Goal: Information Seeking & Learning: Check status

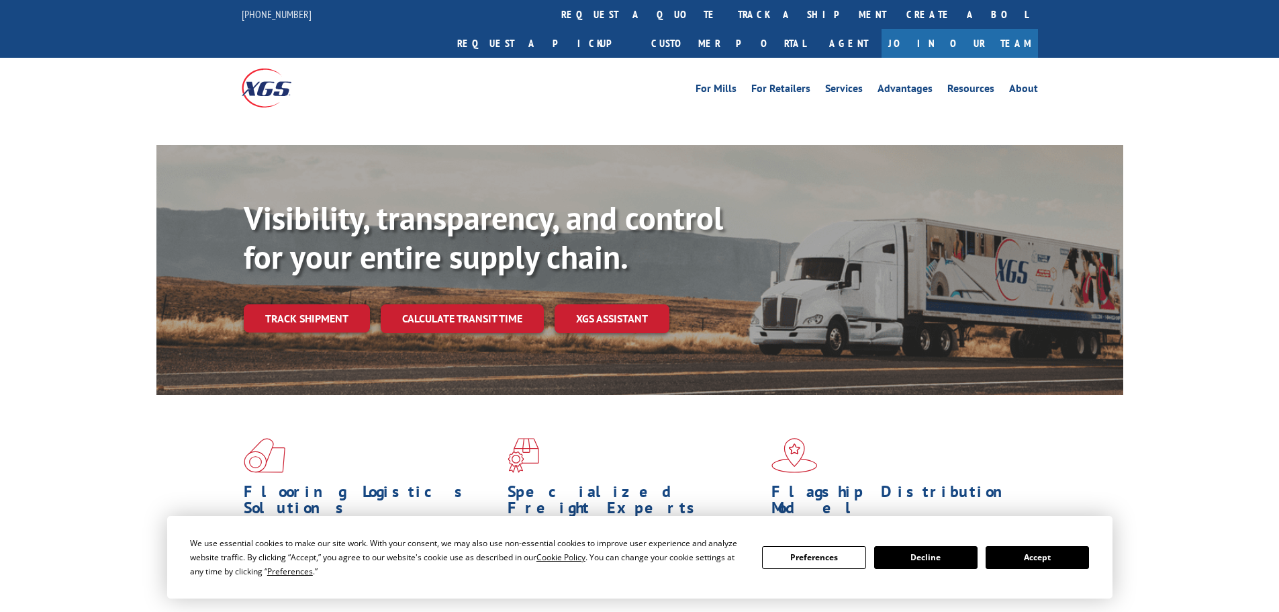
click at [321, 273] on div "Visibility, transparency, and control for your entire supply chain. Track shipm…" at bounding box center [684, 292] width 880 height 187
click at [325, 304] on link "Track shipment" at bounding box center [307, 318] width 126 height 28
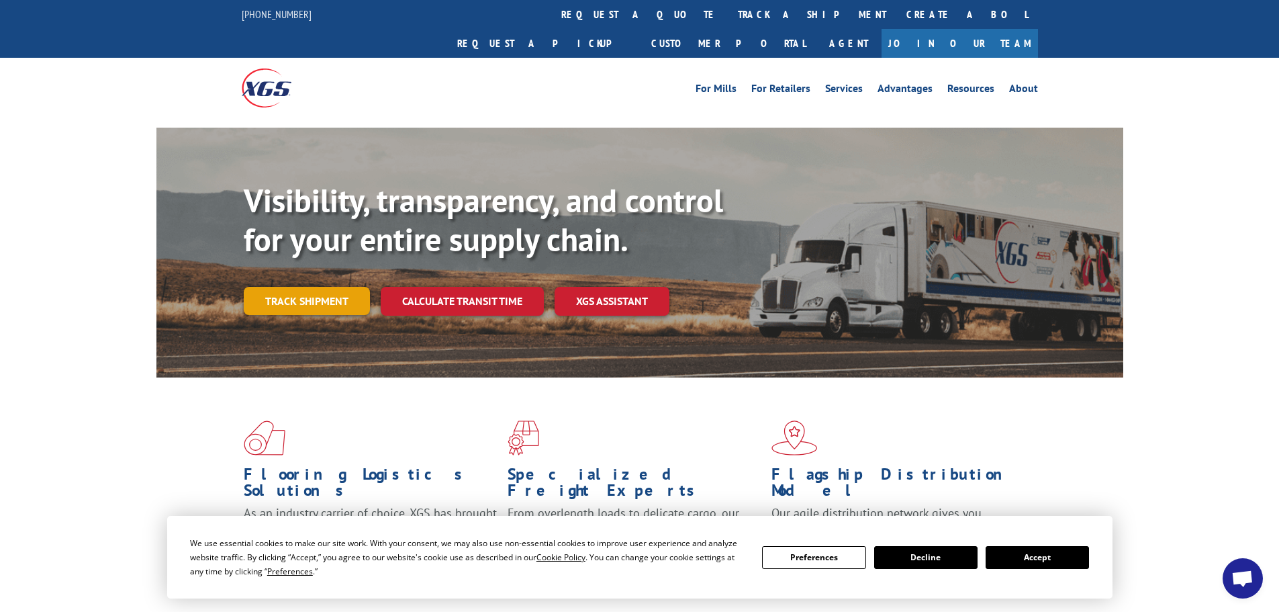
click at [328, 287] on link "Track shipment" at bounding box center [307, 301] width 126 height 28
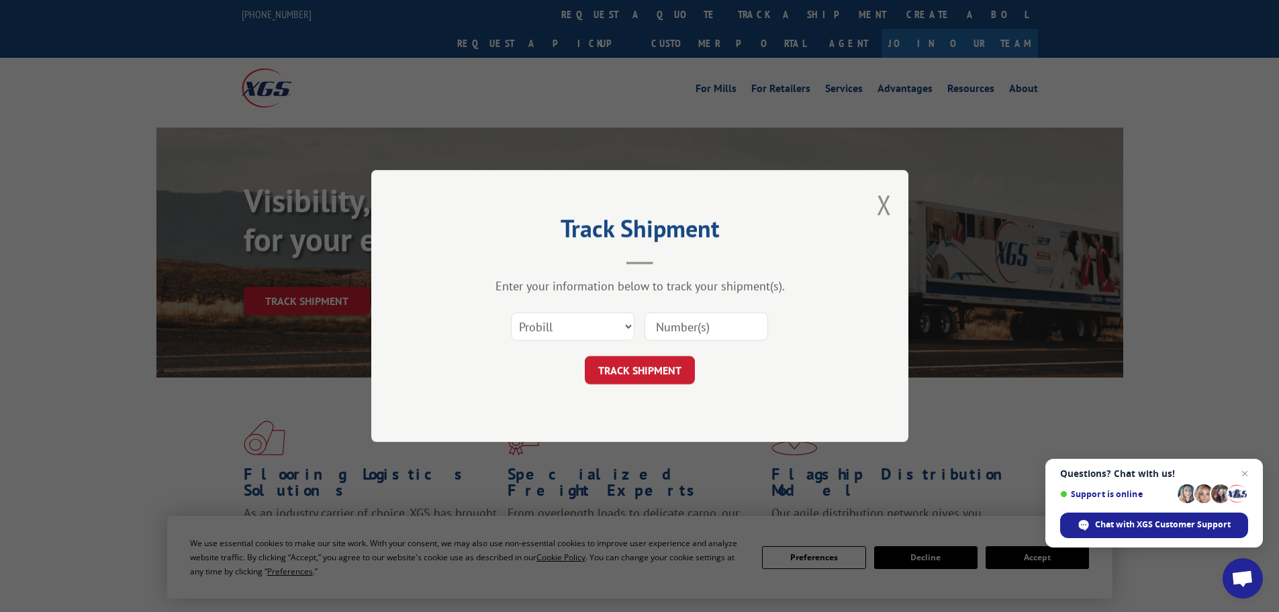
click at [702, 328] on input at bounding box center [707, 326] width 124 height 28
paste input "5560082"
type input "5560082"
click at [569, 332] on select "Select category... Probill BOL PO" at bounding box center [573, 326] width 124 height 28
select select "bol"
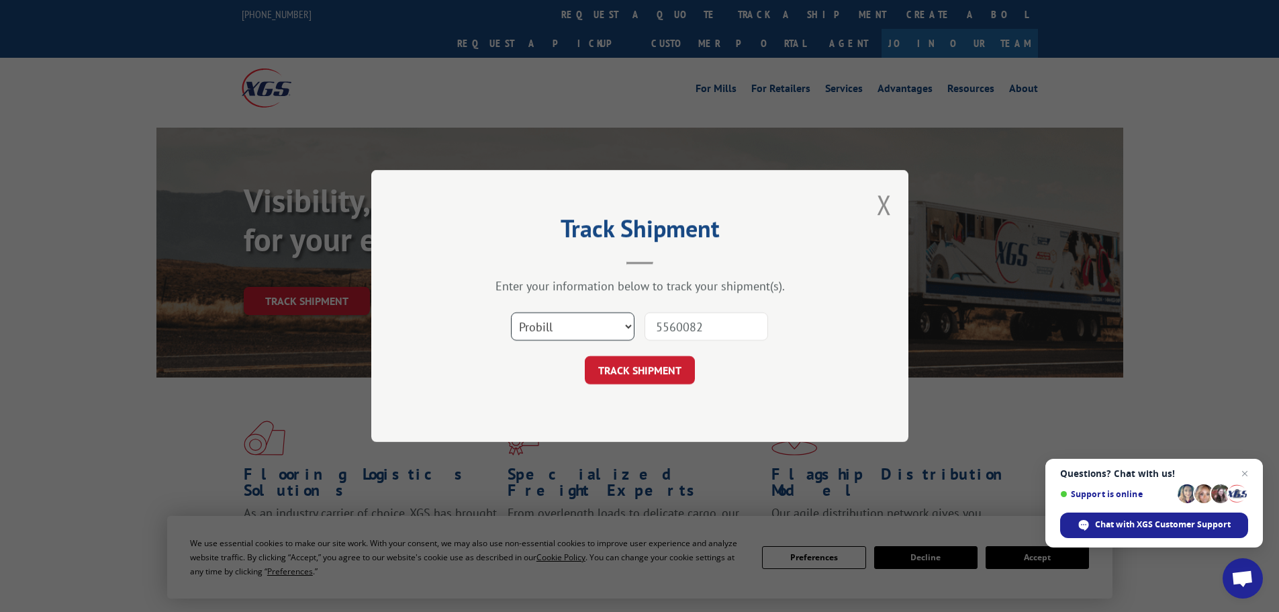
click at [511, 312] on select "Select category... Probill BOL PO" at bounding box center [573, 326] width 124 height 28
click at [649, 381] on button "TRACK SHIPMENT" at bounding box center [640, 370] width 110 height 28
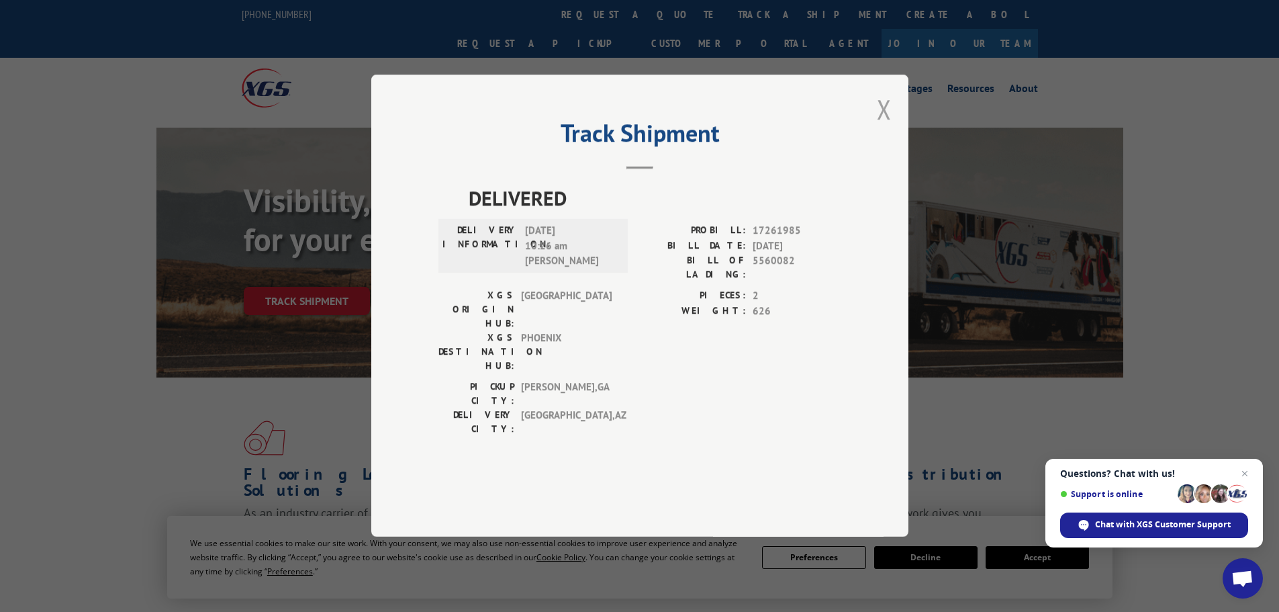
click at [885, 127] on button "Close modal" at bounding box center [884, 109] width 15 height 36
